Goal: Transaction & Acquisition: Purchase product/service

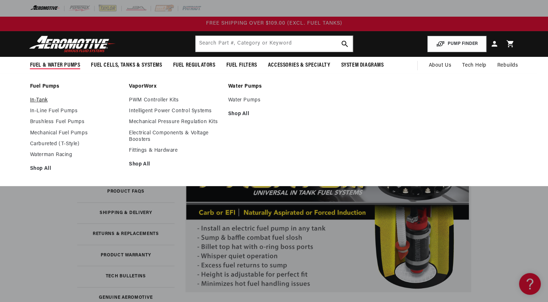
click at [39, 97] on link "In-Tank" at bounding box center [76, 100] width 92 height 7
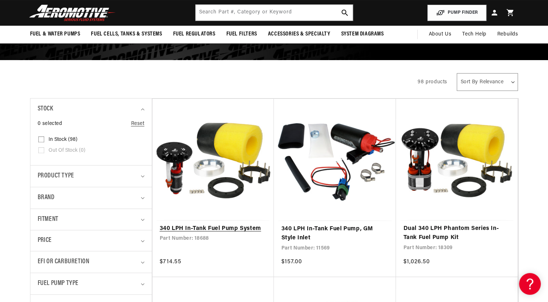
scroll to position [72, 0]
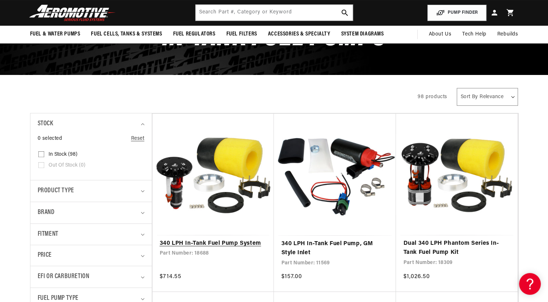
click at [222, 239] on link "340 LPH In-Tank Fuel Pump System" at bounding box center [213, 243] width 107 height 9
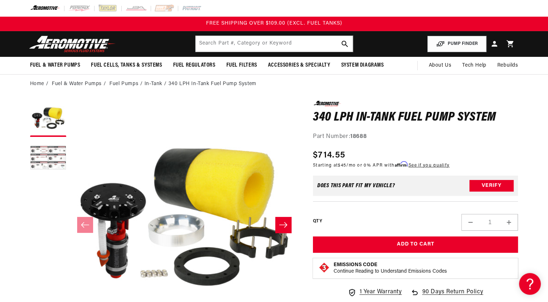
click at [51, 153] on button "Load image 2 in gallery view" at bounding box center [48, 158] width 36 height 36
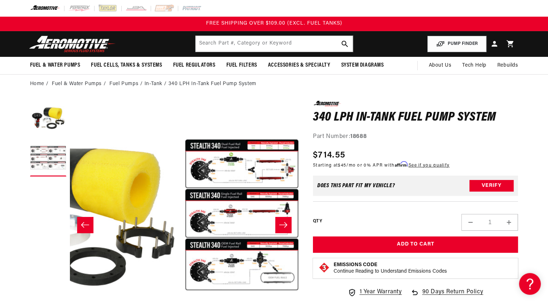
scroll to position [0, 228]
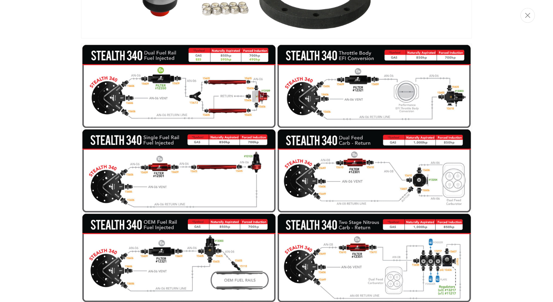
scroll to position [236, 0]
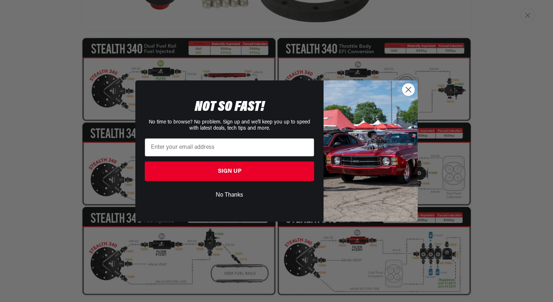
click at [408, 92] on circle "Close dialog" at bounding box center [409, 90] width 12 height 12
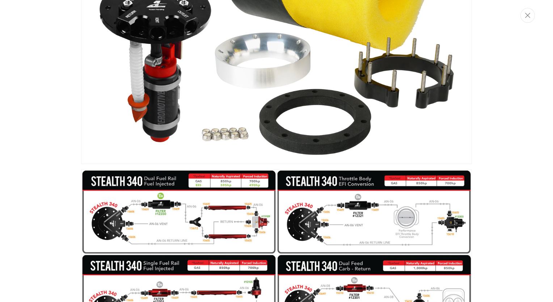
scroll to position [0, 0]
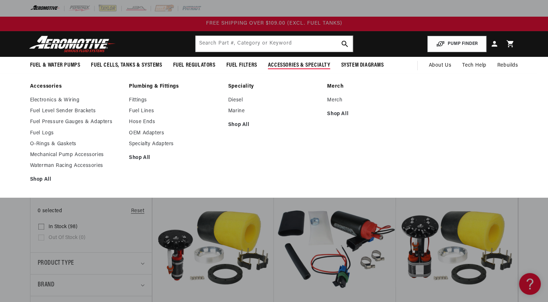
click at [294, 67] on span "Accessories & Specialty" at bounding box center [299, 66] width 62 height 8
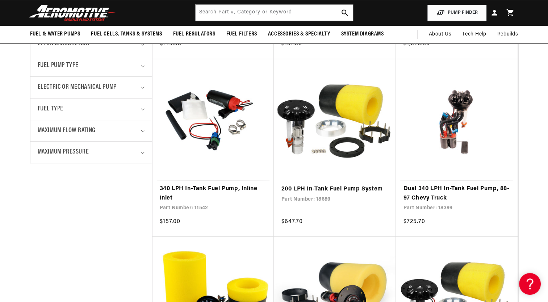
scroll to position [109, 0]
